Goal: Information Seeking & Learning: Learn about a topic

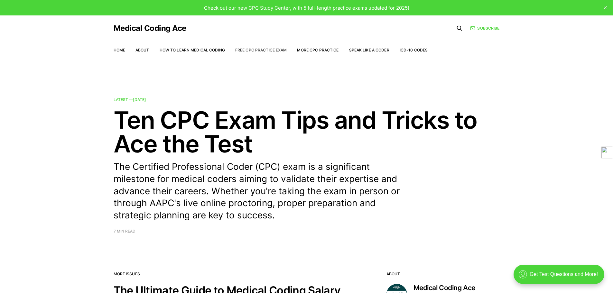
click at [247, 49] on link "Free CPC Practice Exam" at bounding box center [261, 50] width 52 height 5
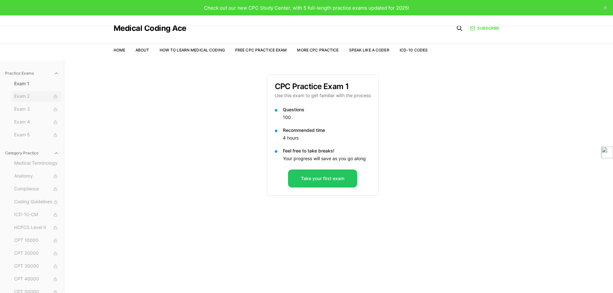
click at [35, 96] on span "Exam 2" at bounding box center [36, 96] width 45 height 7
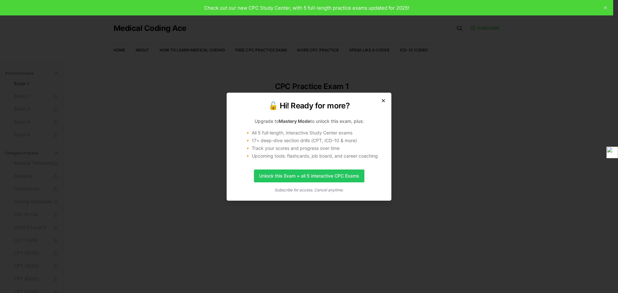
click at [384, 100] on icon "button" at bounding box center [383, 100] width 3 height 3
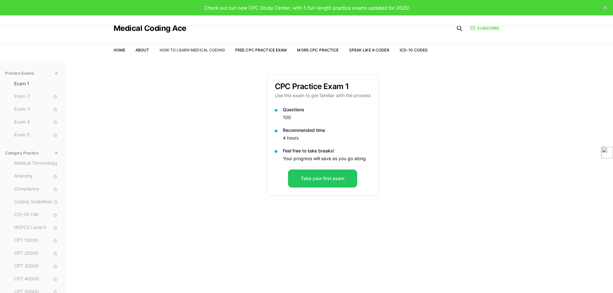
click at [181, 51] on link "How to Learn Medical Coding" at bounding box center [192, 50] width 65 height 5
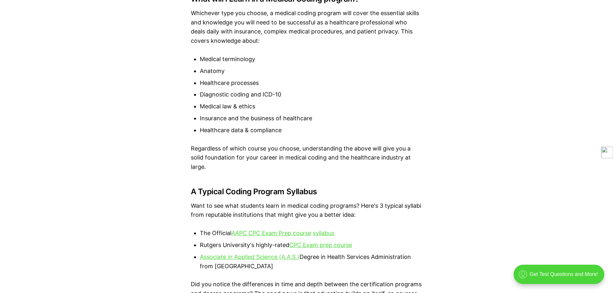
scroll to position [1159, 0]
